Goal: Information Seeking & Learning: Learn about a topic

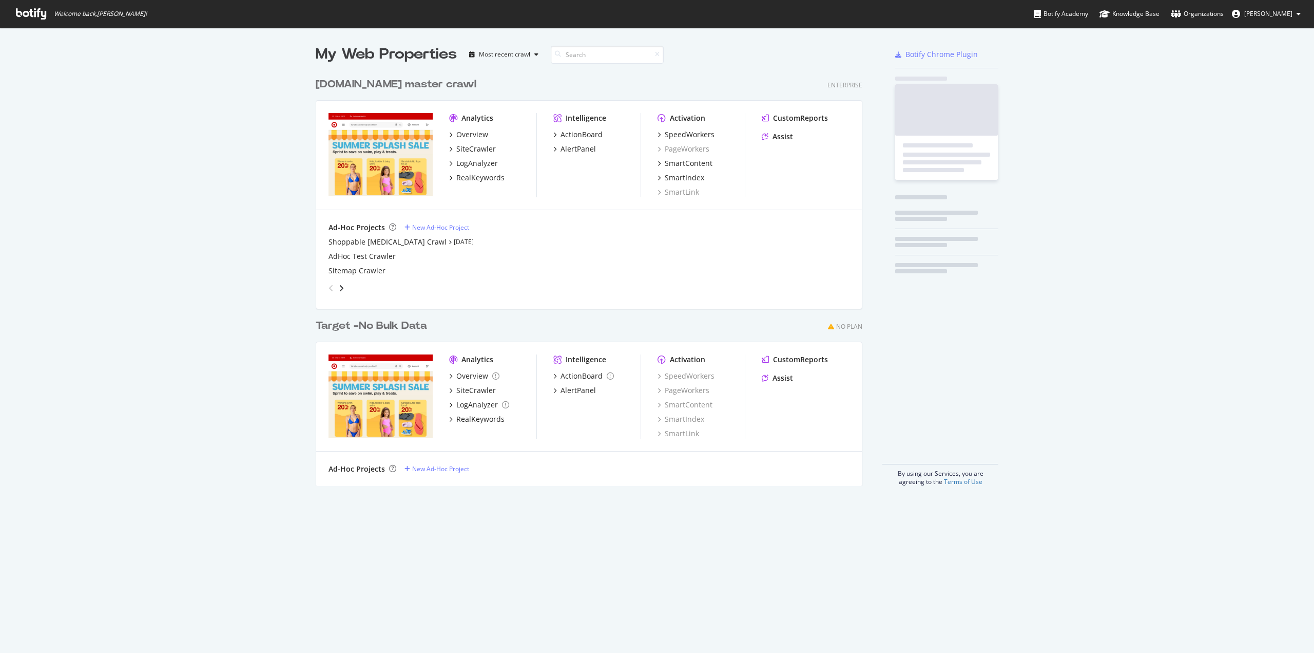
scroll to position [645, 1298]
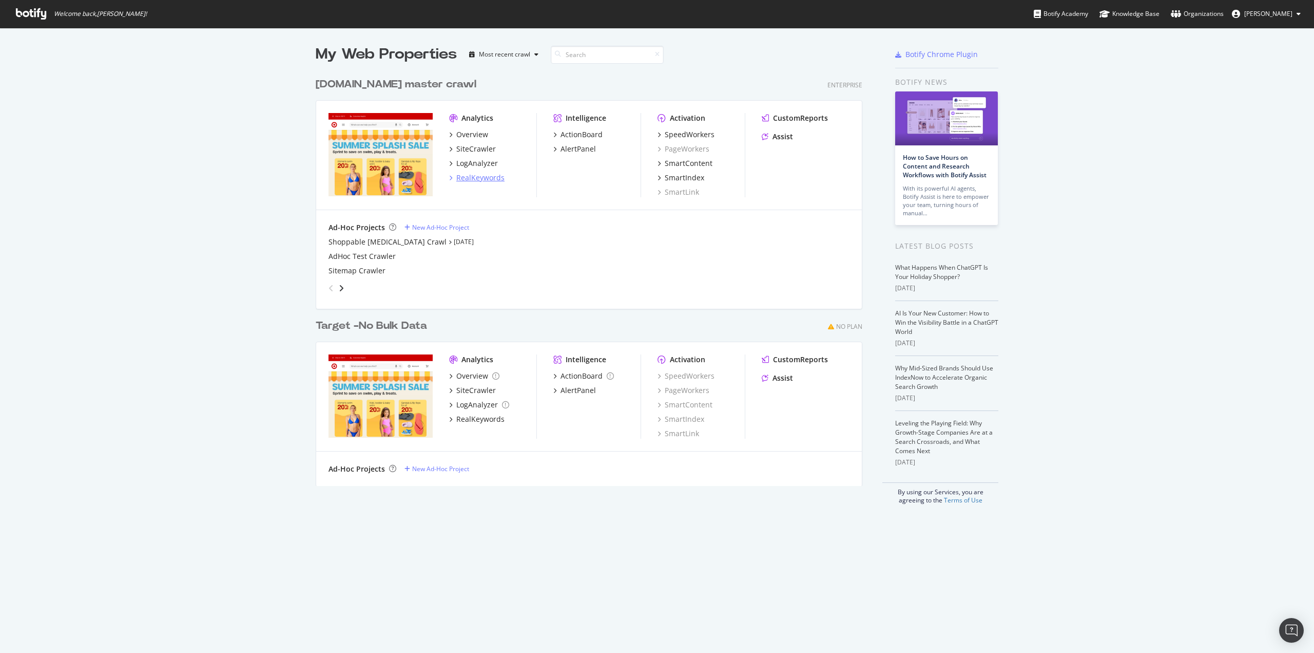
click at [480, 179] on div "RealKeywords" at bounding box center [480, 177] width 48 height 10
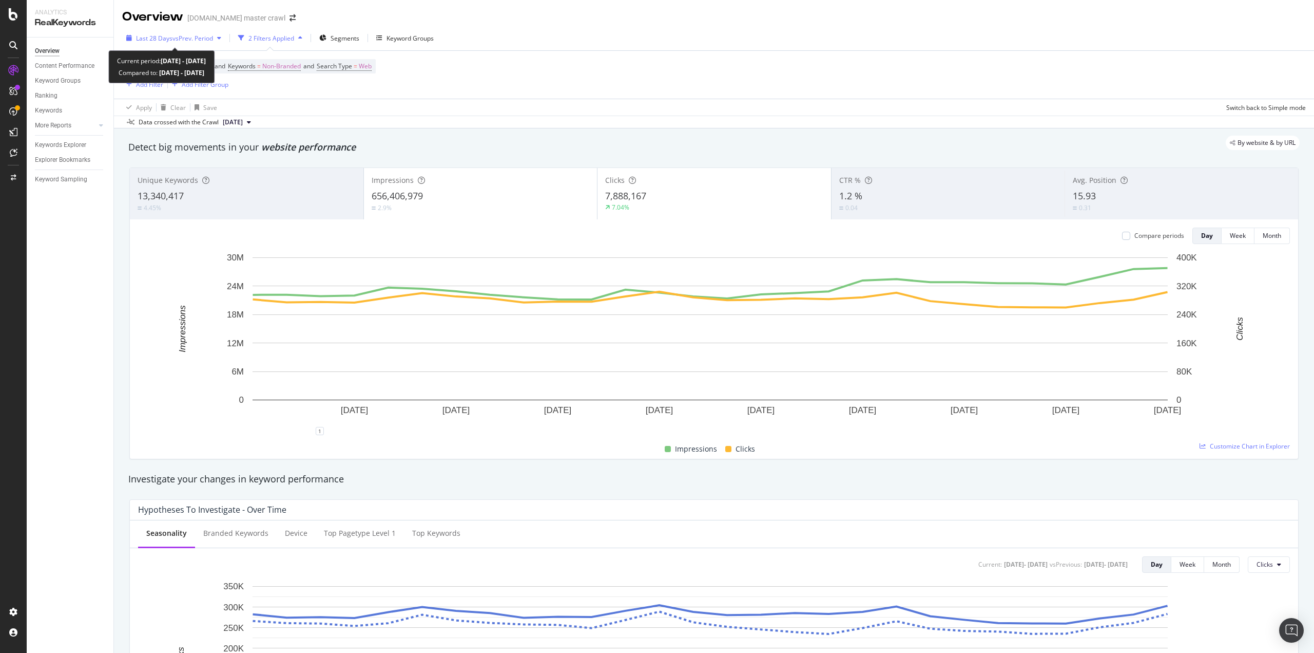
click at [202, 39] on span "vs Prev. Period" at bounding box center [192, 38] width 41 height 9
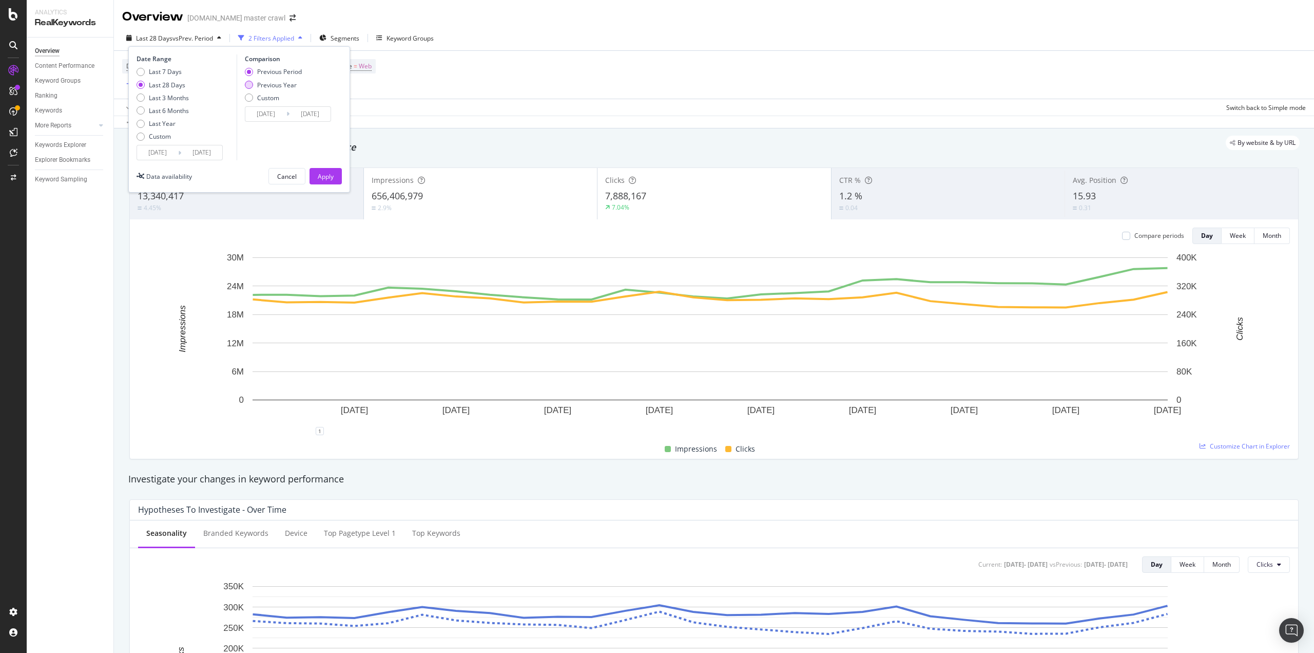
click at [269, 85] on div "Previous Year" at bounding box center [277, 85] width 40 height 9
type input "[DATE]"
click at [331, 175] on div "Apply" at bounding box center [326, 176] width 16 height 9
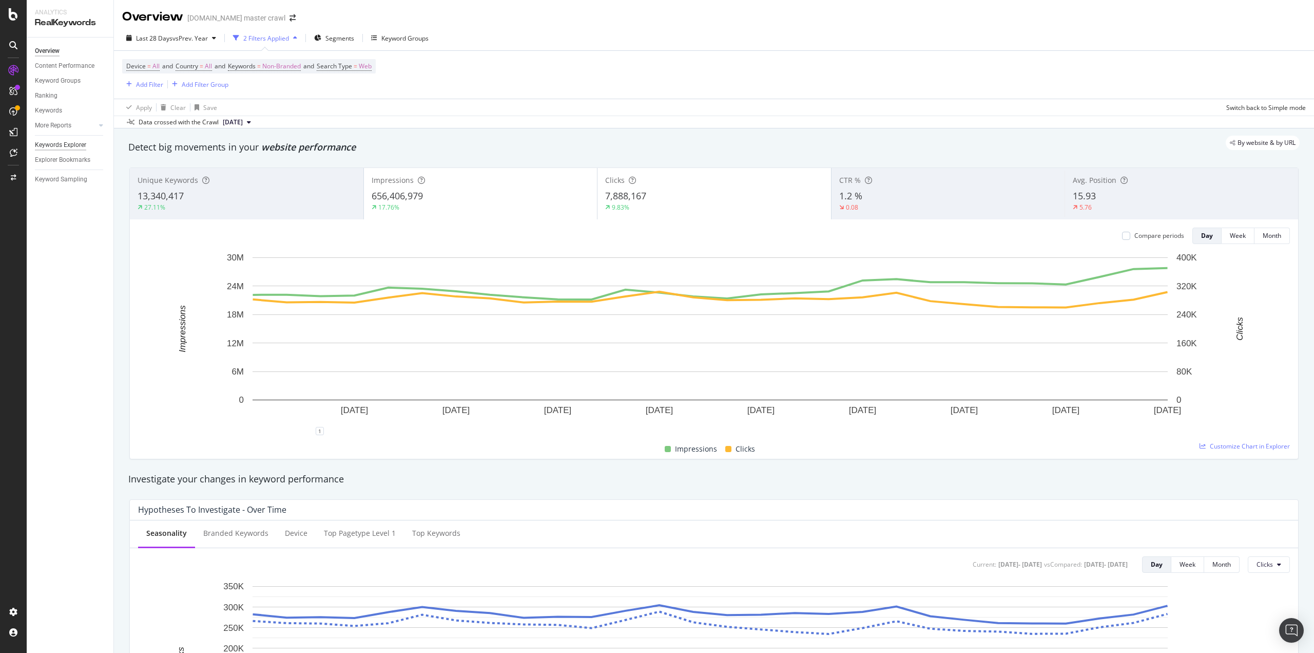
click at [61, 145] on div "Keywords Explorer" at bounding box center [60, 145] width 51 height 11
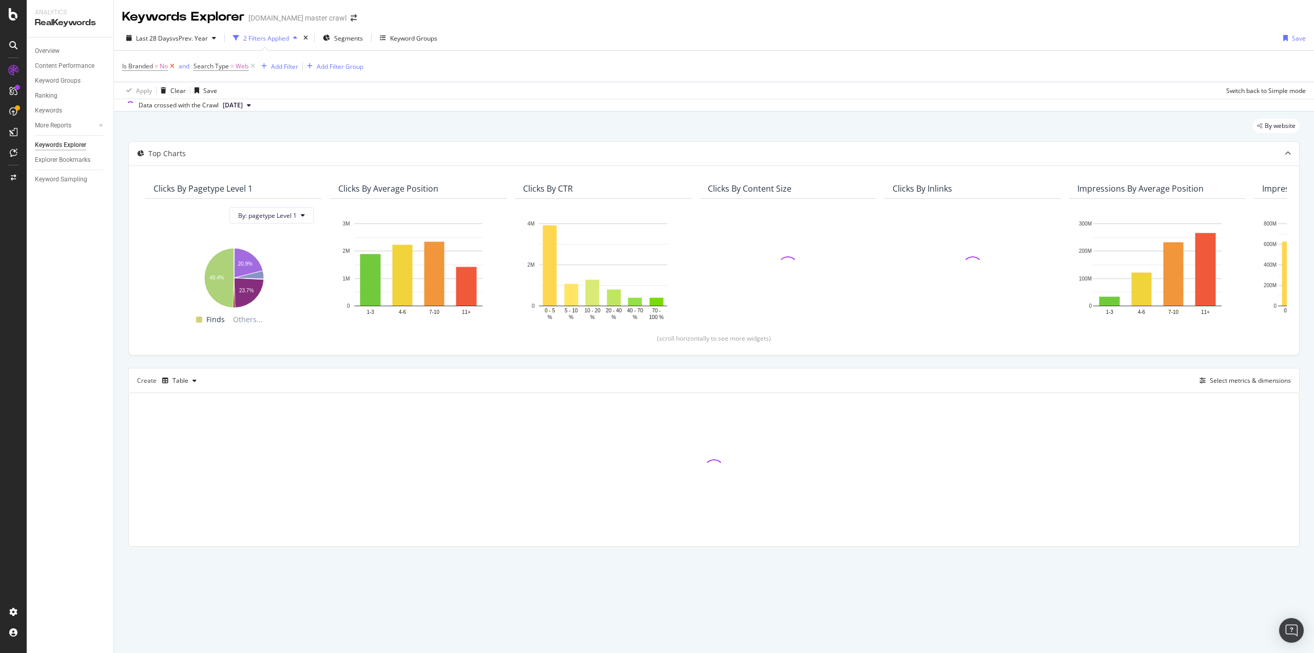
click at [172, 67] on icon at bounding box center [172, 66] width 9 height 10
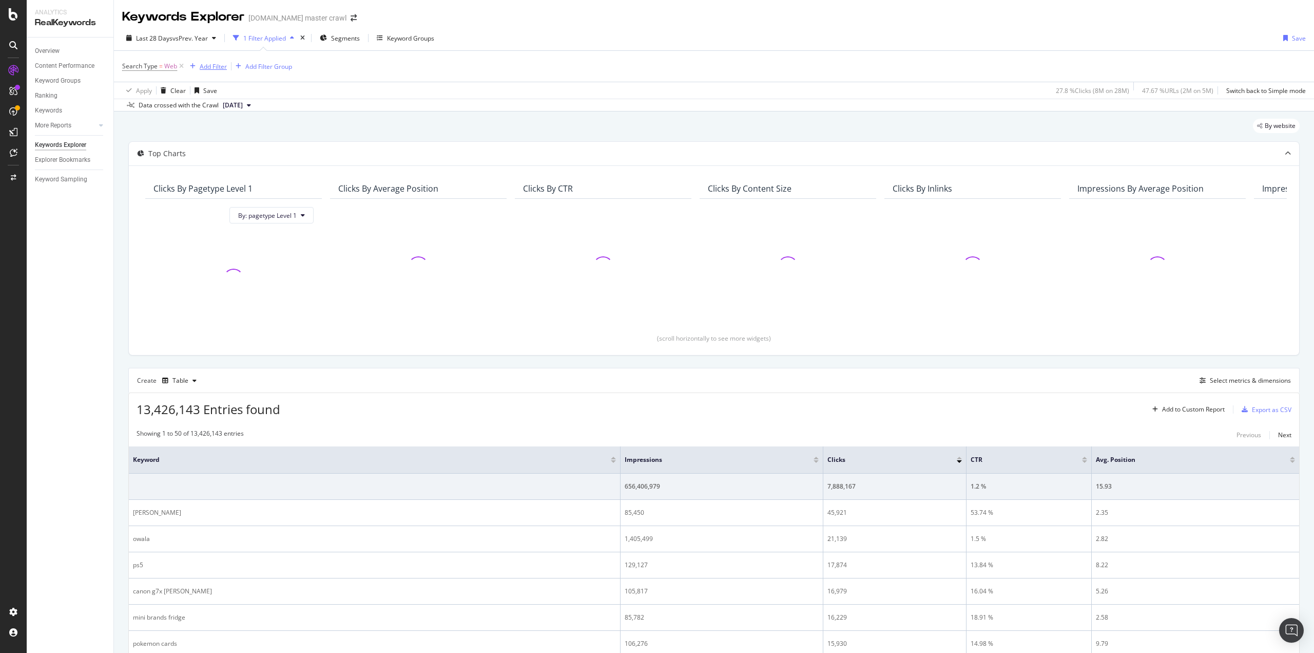
click at [212, 65] on div "Add Filter" at bounding box center [213, 66] width 27 height 9
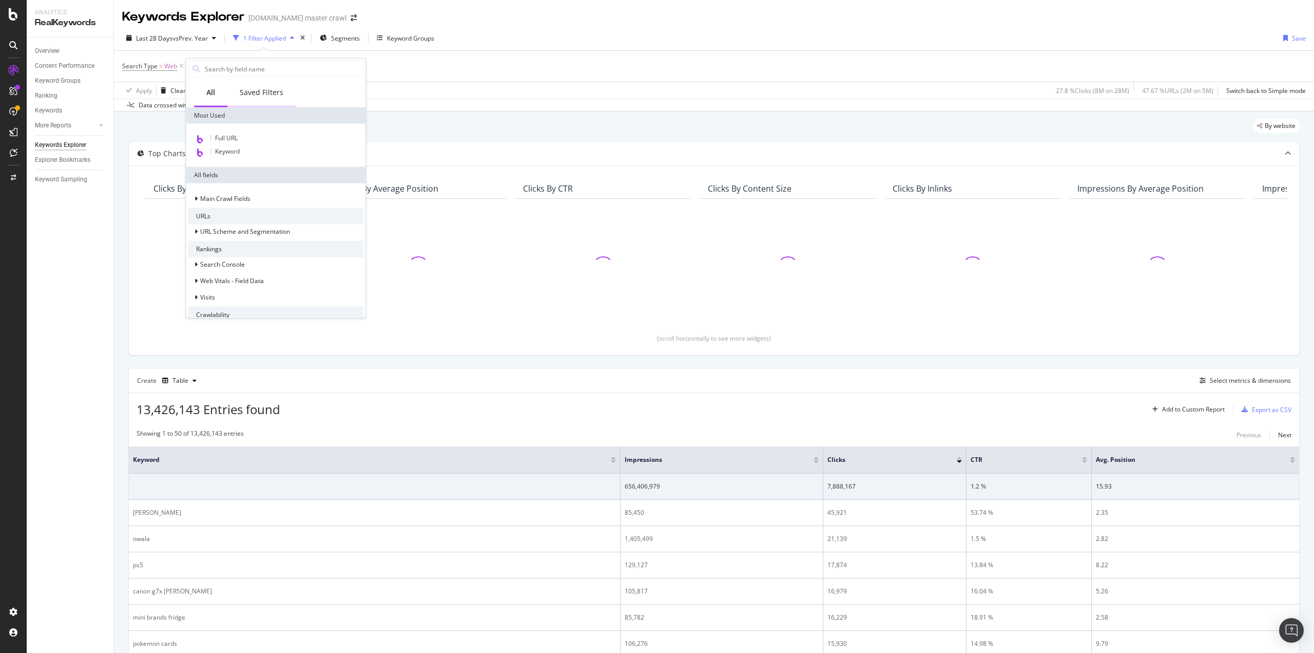
click at [244, 97] on div "Saved Filters" at bounding box center [262, 92] width 44 height 10
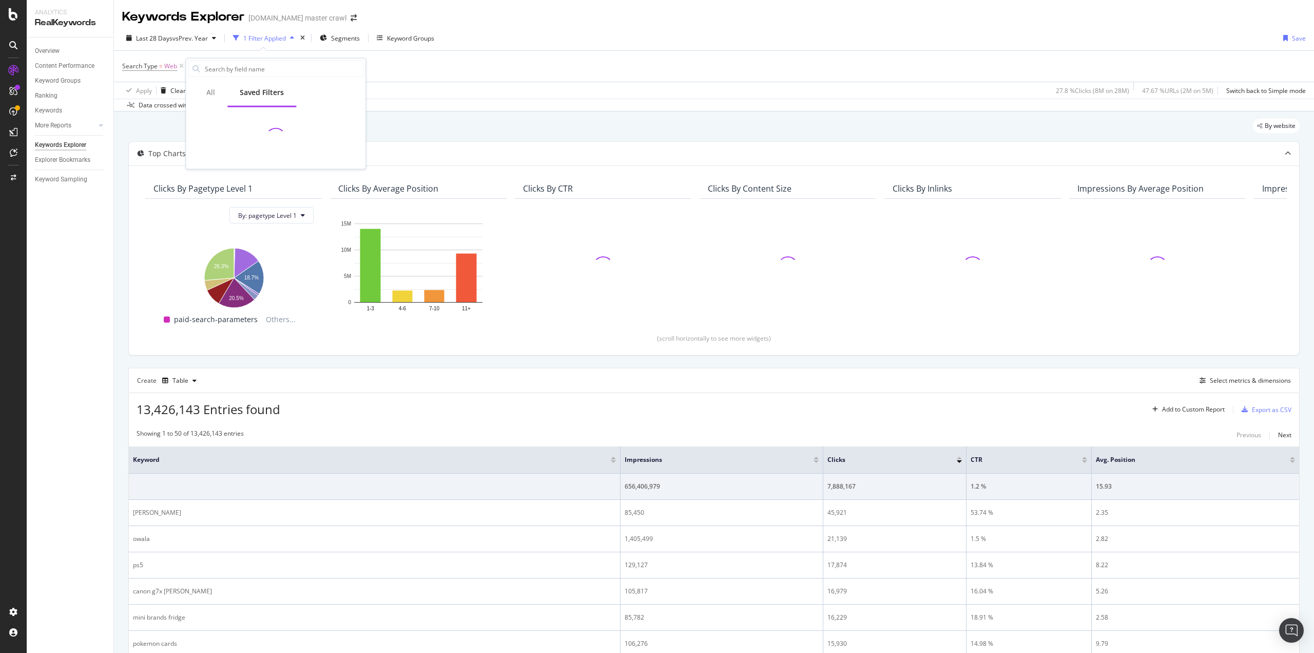
click at [592, 30] on div "Last 28 Days vs Prev. Year 1 Filter Applied Segments Keyword Groups Save" at bounding box center [714, 40] width 1200 height 21
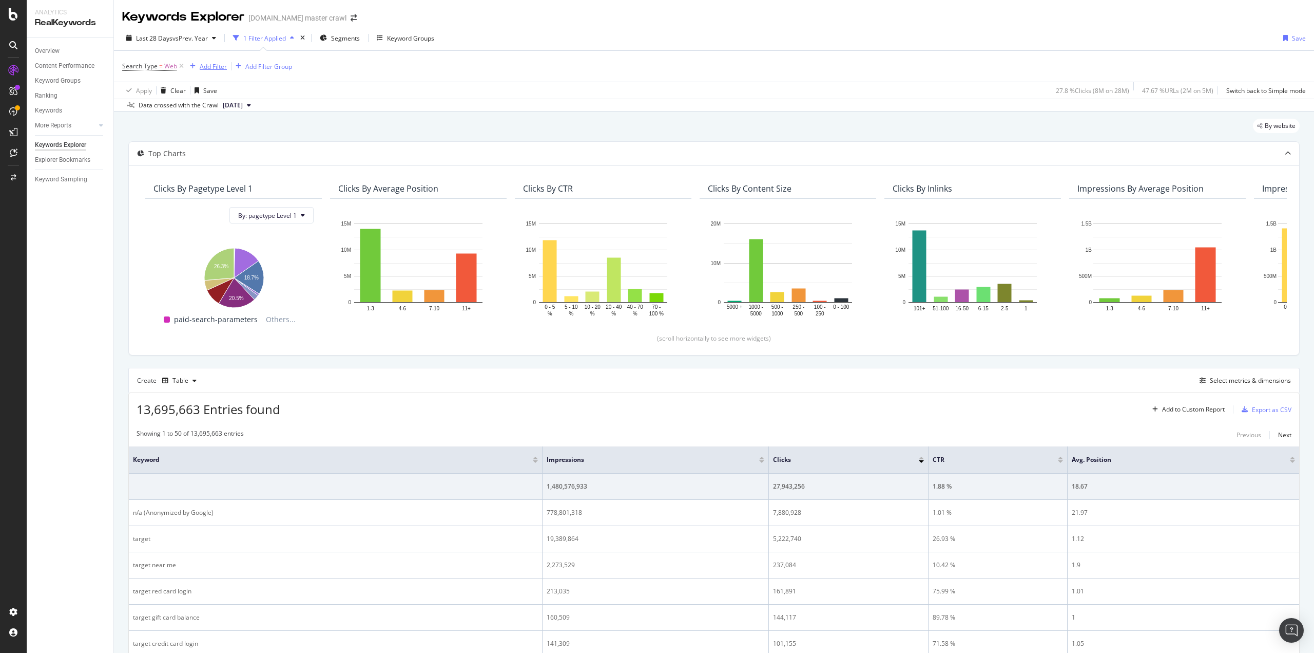
click at [221, 66] on div "Add Filter" at bounding box center [213, 66] width 27 height 9
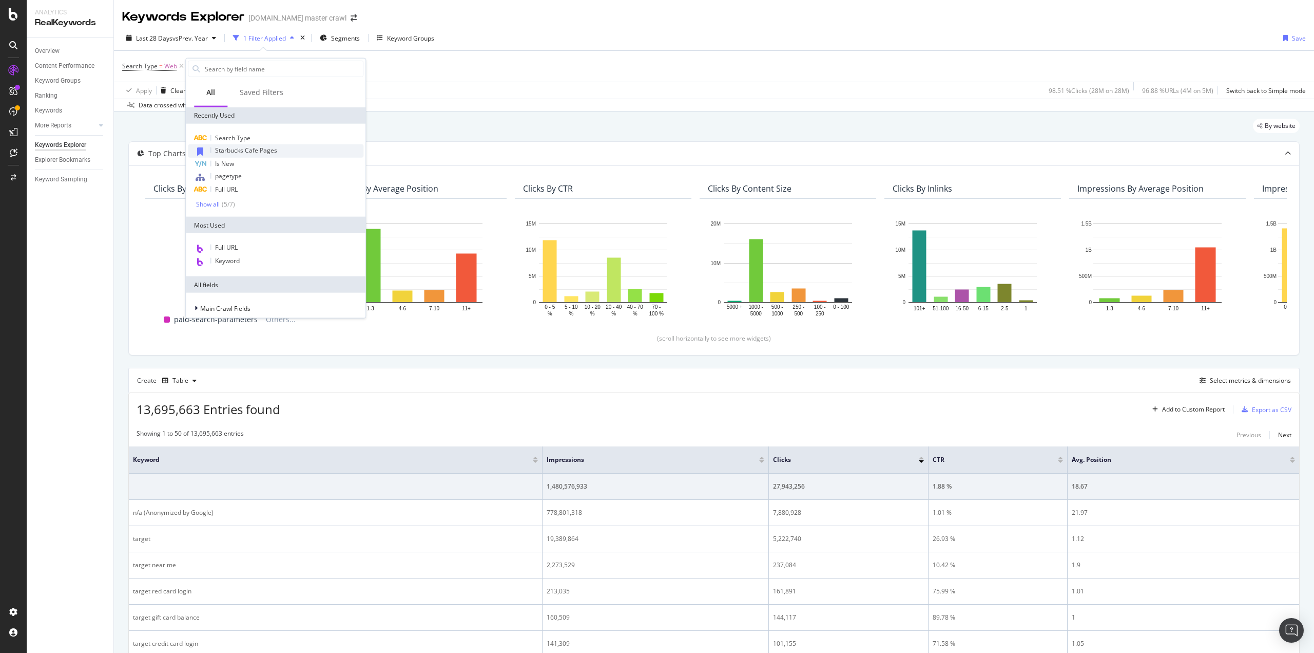
click at [230, 148] on span "Starbucks Cafe Pages" at bounding box center [246, 150] width 62 height 9
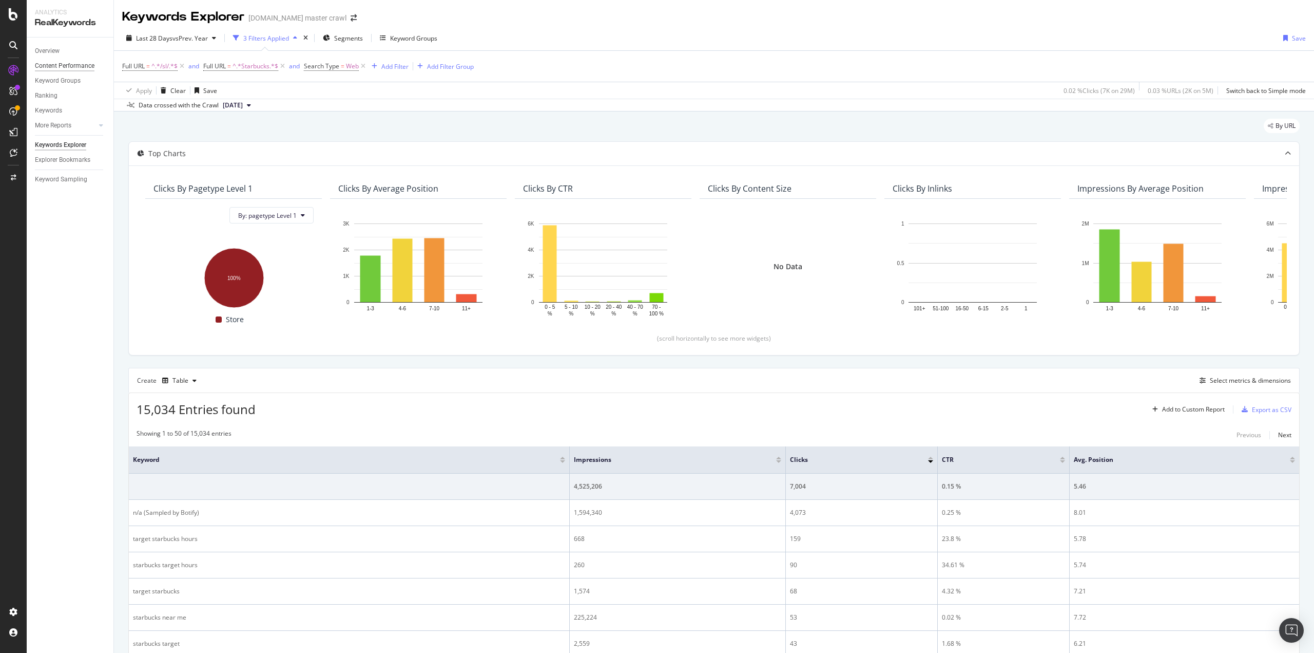
click at [63, 63] on div "Content Performance" at bounding box center [65, 66] width 60 height 11
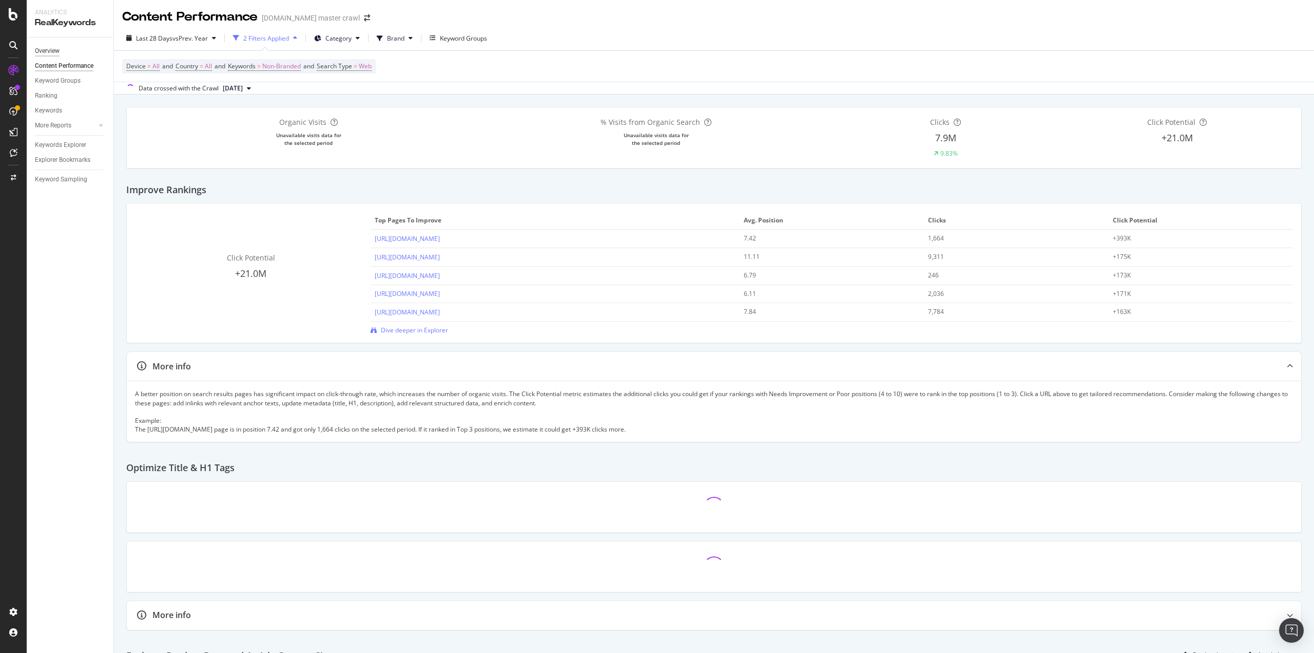
click at [49, 49] on div "Overview" at bounding box center [47, 51] width 25 height 11
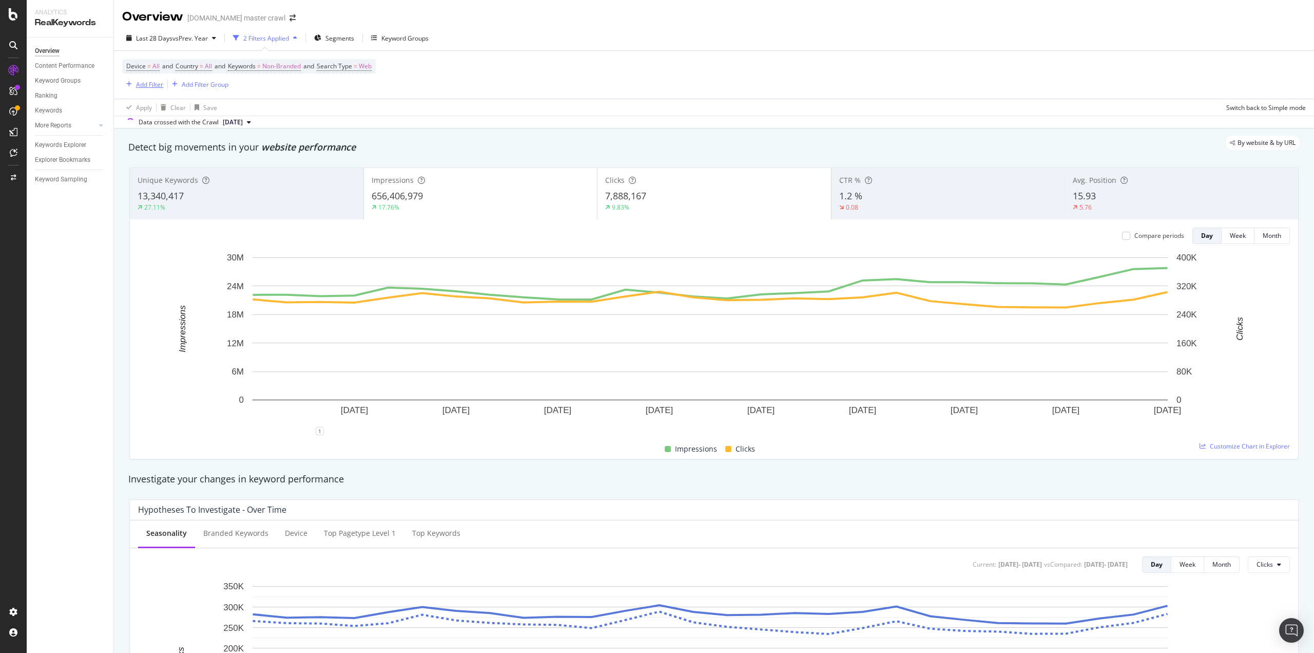
click at [147, 89] on div "Add Filter" at bounding box center [142, 84] width 41 height 11
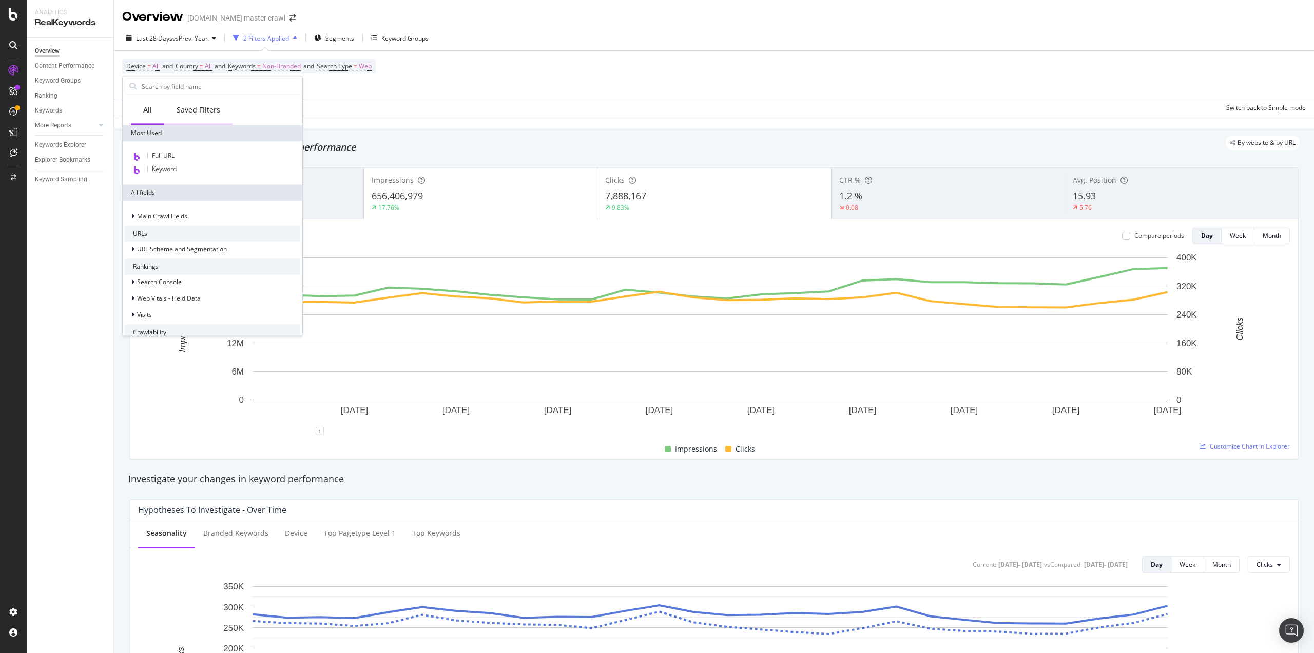
click at [195, 110] on div "Saved Filters" at bounding box center [199, 110] width 44 height 10
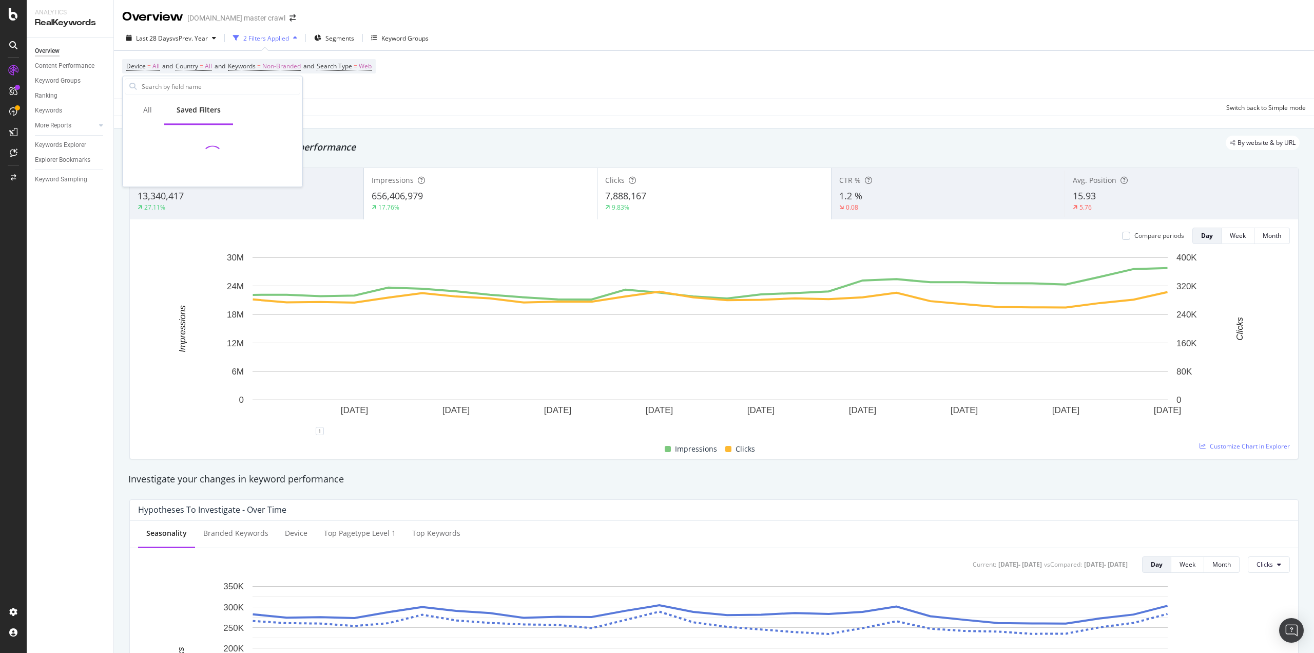
click at [428, 81] on div "Device = All and Country = All and Keywords = Non-Branded and Search Type = Web…" at bounding box center [714, 75] width 1184 height 48
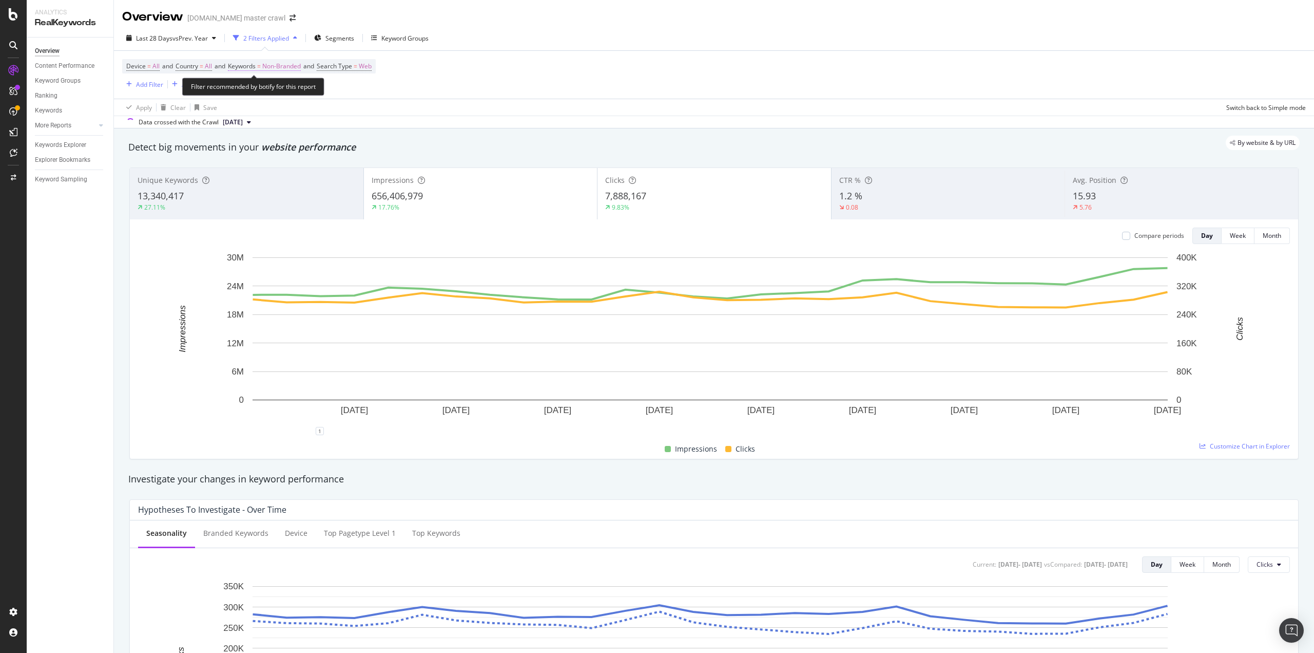
click at [267, 64] on span "Keywords = Non-Branded" at bounding box center [264, 66] width 73 height 9
click at [272, 93] on span "Non-Branded" at bounding box center [264, 90] width 43 height 9
click at [258, 172] on span "All" at bounding box center [304, 169] width 105 height 9
click at [347, 110] on div "Apply" at bounding box center [348, 111] width 16 height 9
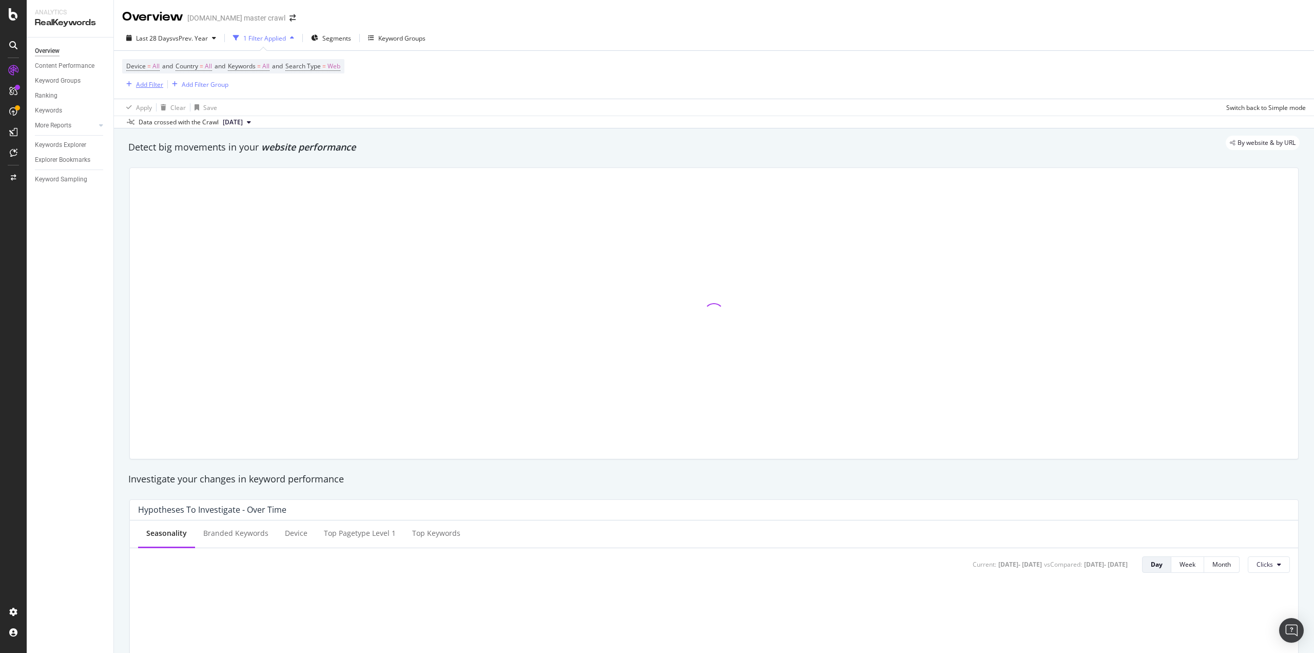
click at [143, 83] on div "Add Filter" at bounding box center [149, 84] width 27 height 9
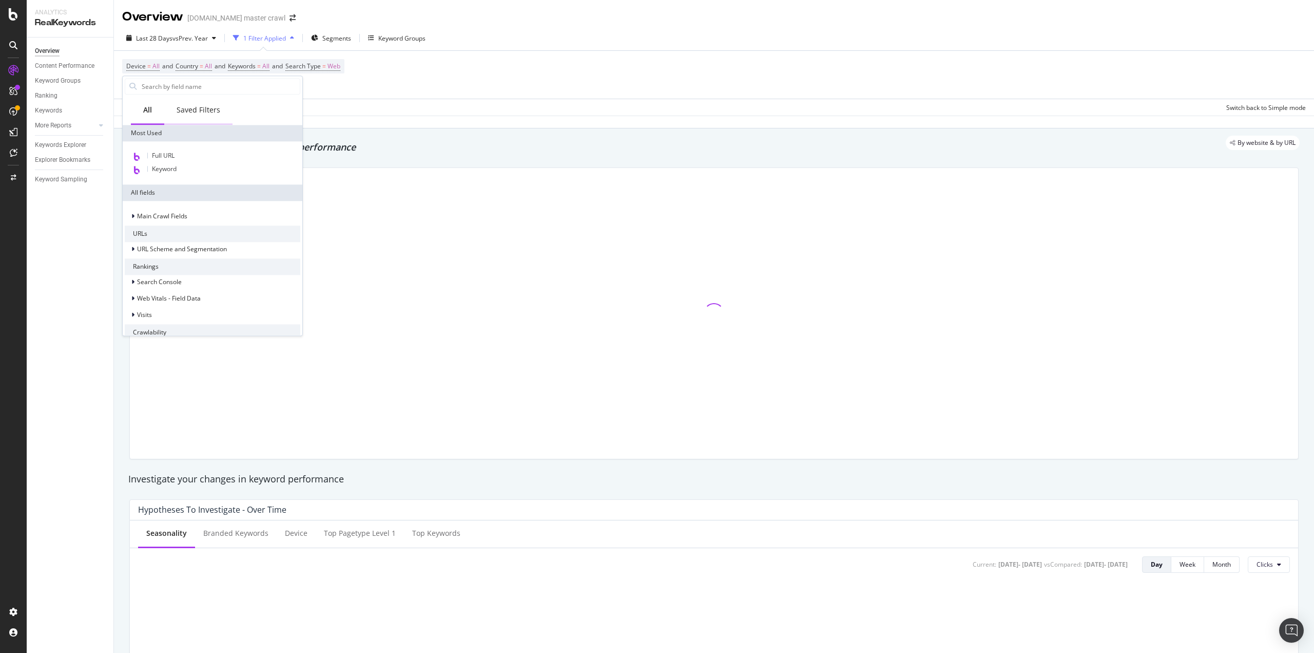
click at [189, 110] on div "Saved Filters" at bounding box center [199, 110] width 44 height 10
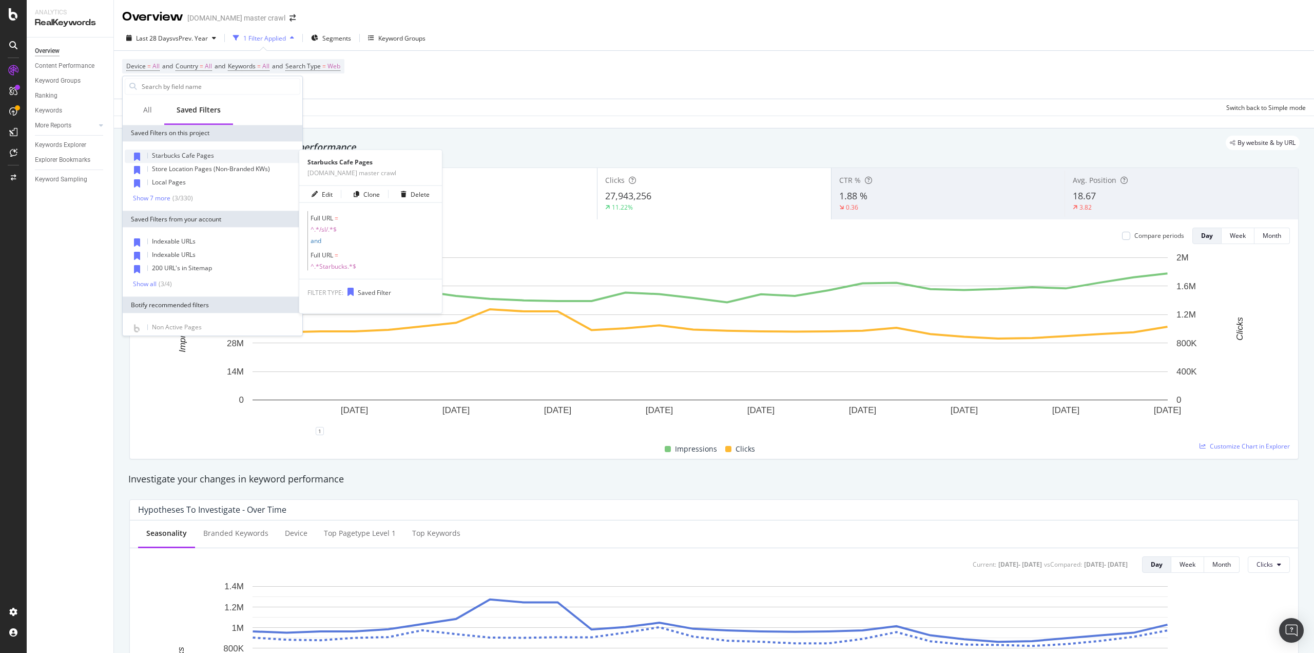
click at [189, 155] on span "Starbucks Cafe Pages" at bounding box center [183, 155] width 62 height 9
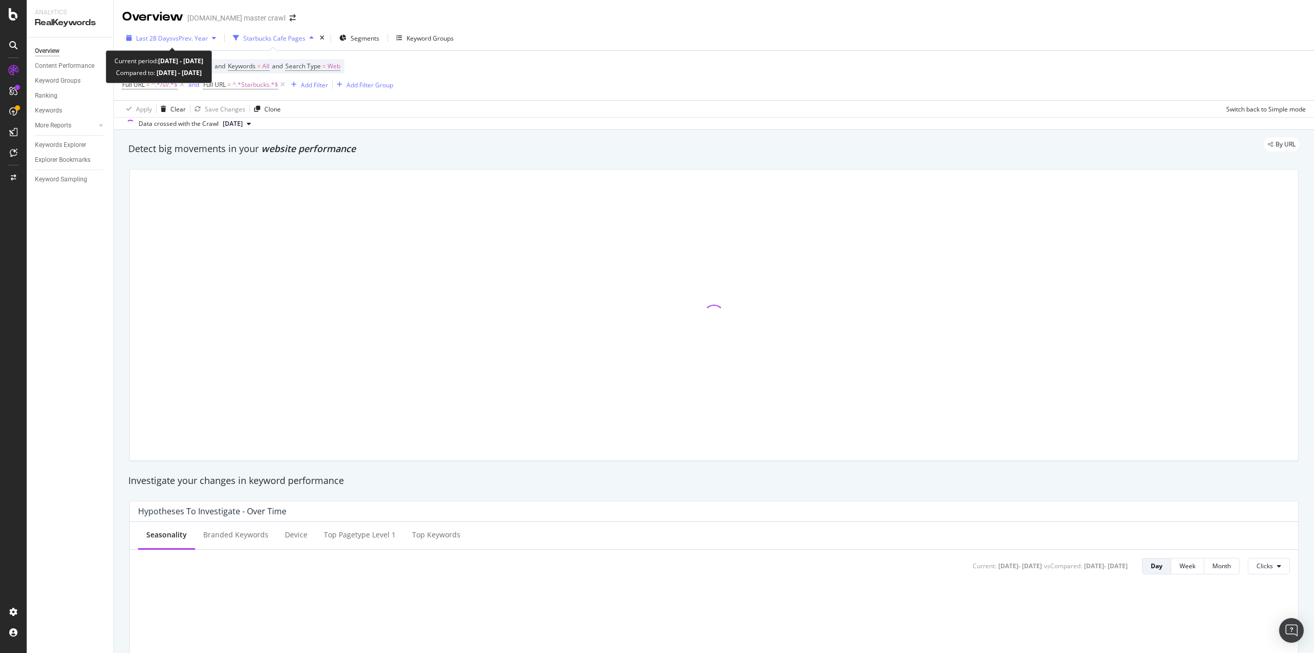
click at [201, 38] on span "vs Prev. Year" at bounding box center [189, 38] width 35 height 9
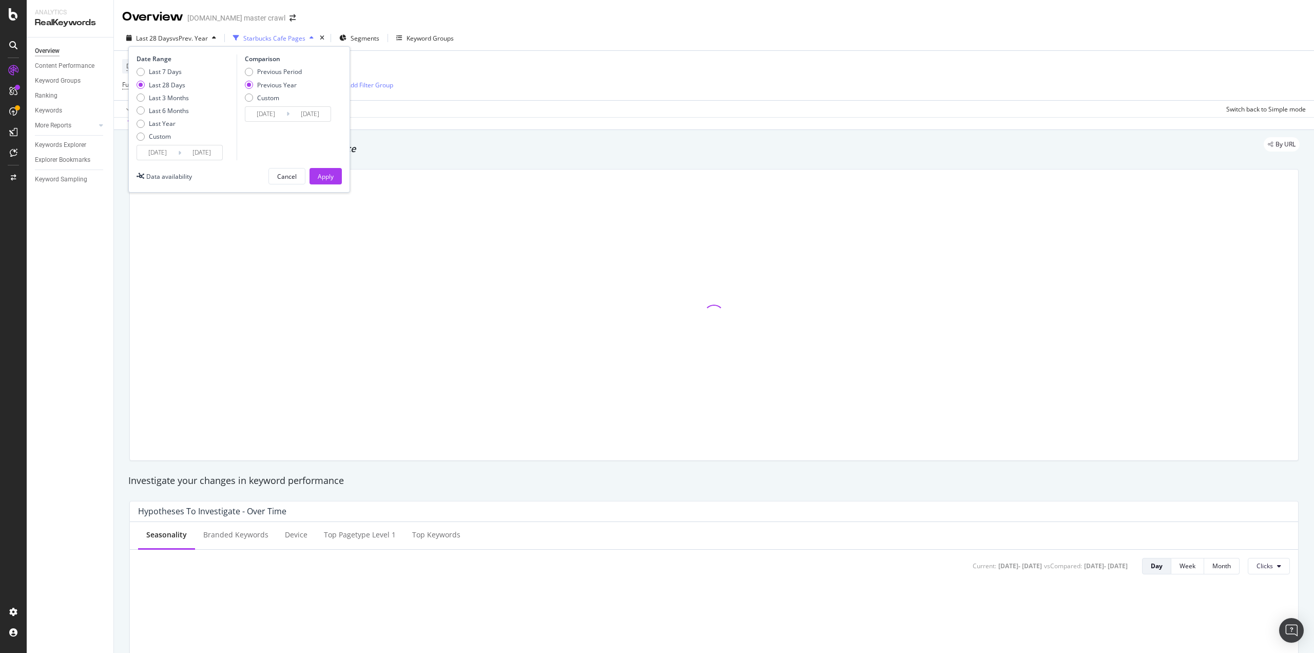
drag, startPoint x: 285, startPoint y: 71, endPoint x: 320, endPoint y: 136, distance: 73.7
click at [286, 71] on div "Previous Period" at bounding box center [279, 71] width 45 height 9
type input "[DATE]"
click at [331, 176] on div "Apply" at bounding box center [326, 176] width 16 height 9
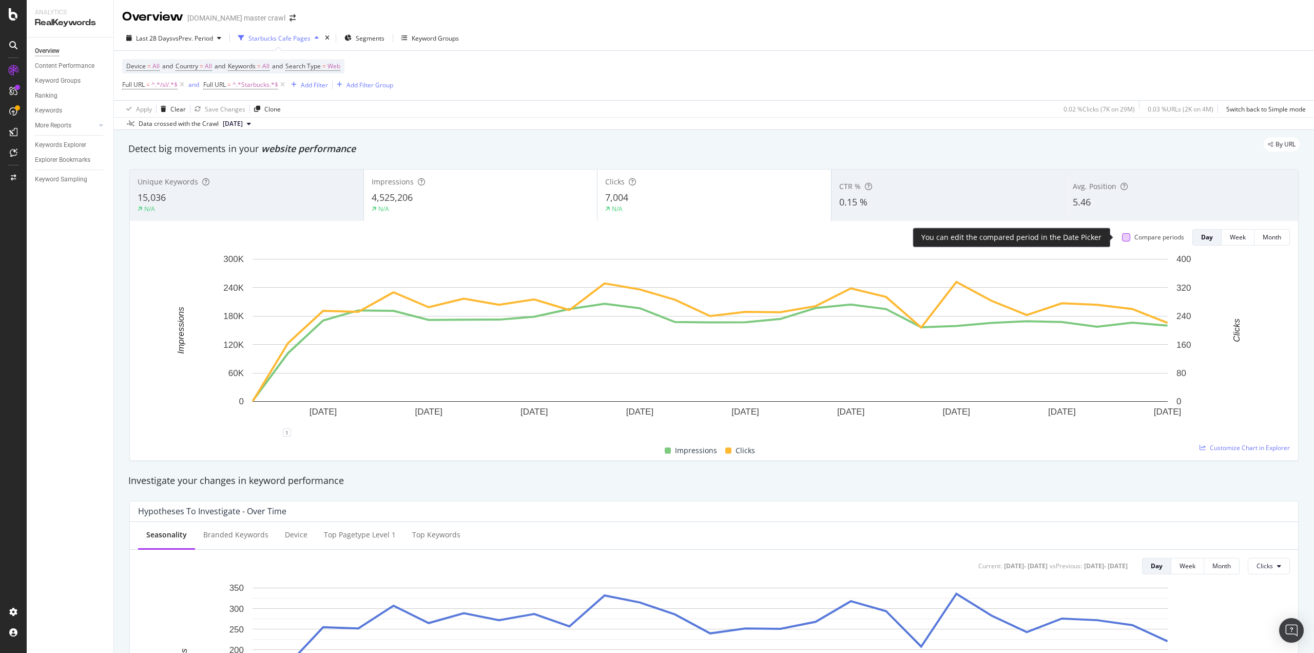
click at [1122, 241] on div at bounding box center [1126, 237] width 8 height 8
